Goal: Find specific page/section: Find specific page/section

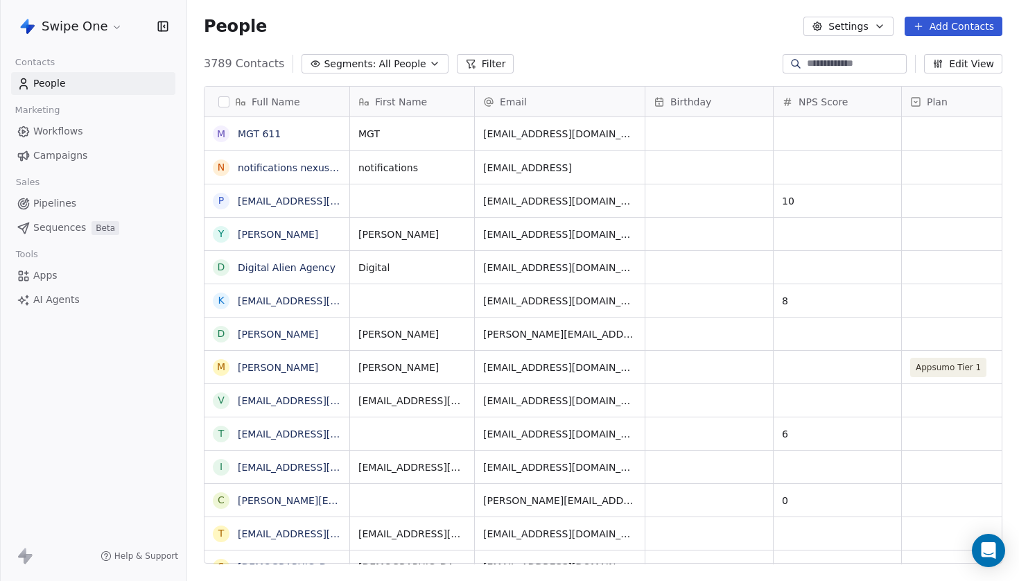
scroll to position [512, 832]
click at [809, 64] on input at bounding box center [855, 64] width 97 height 14
type input "***"
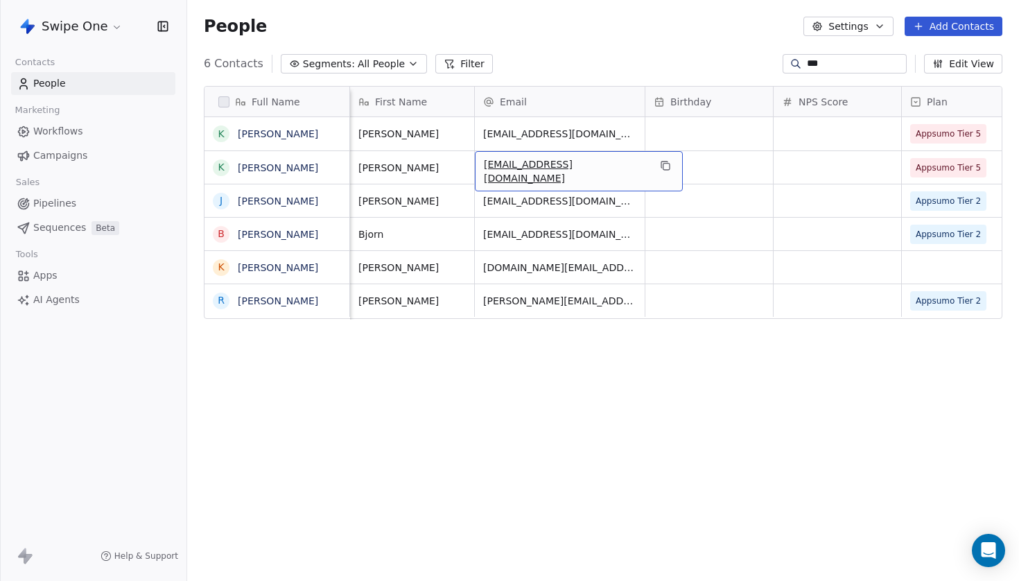
scroll to position [0, 0]
click at [660, 165] on icon "grid" at bounding box center [665, 165] width 11 height 11
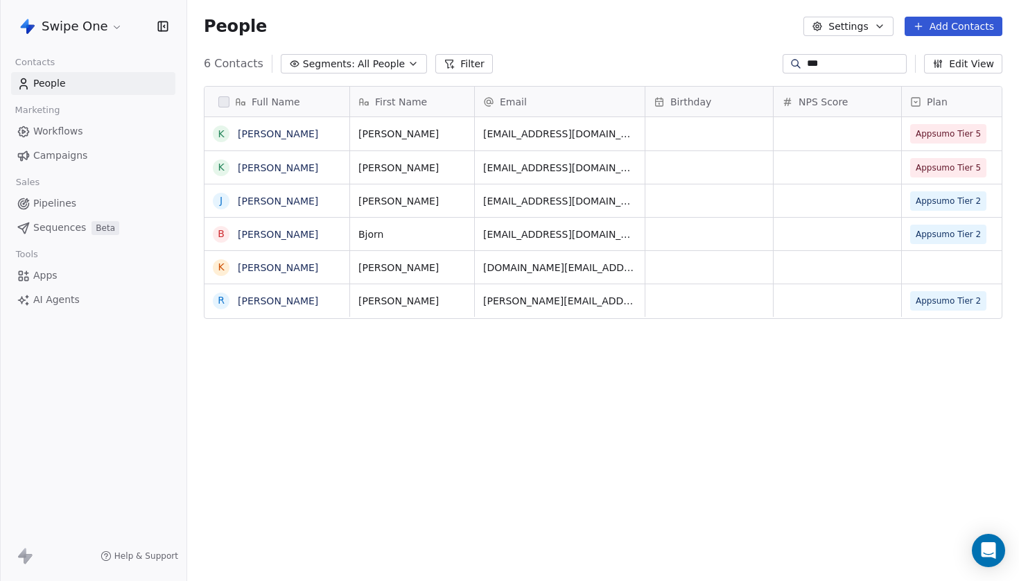
click at [601, 369] on div "Full Name K [PERSON_NAME] [PERSON_NAME] B [PERSON_NAME] K [PERSON_NAME] [PERSON…" at bounding box center [603, 330] width 832 height 511
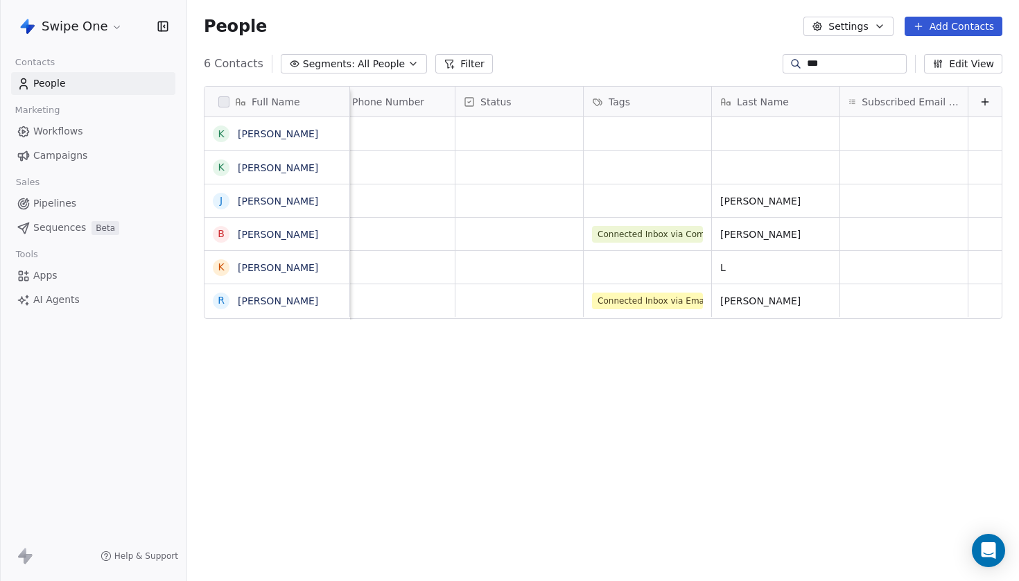
scroll to position [0, 1830]
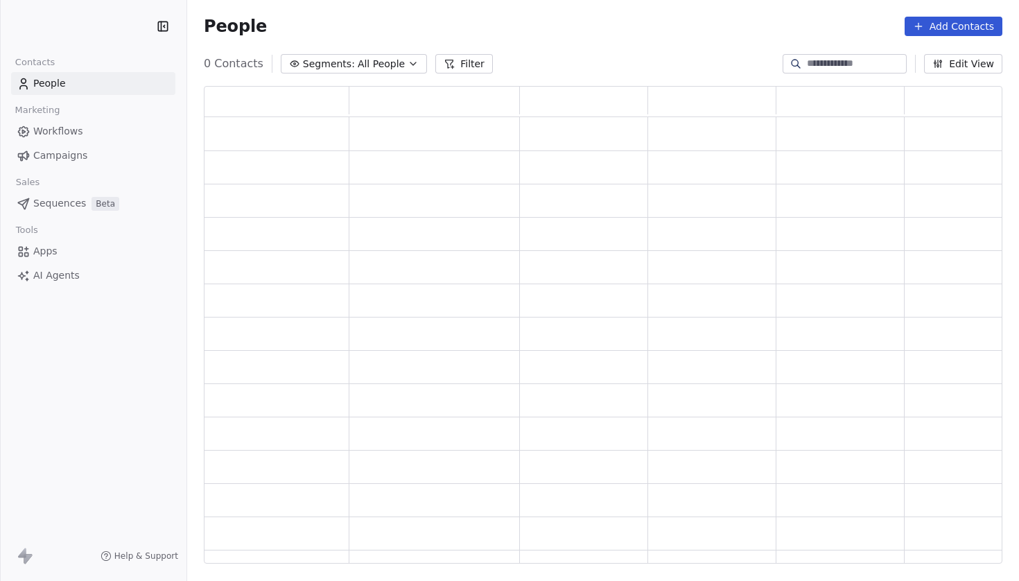
scroll to position [478, 799]
